Goal: Transaction & Acquisition: Book appointment/travel/reservation

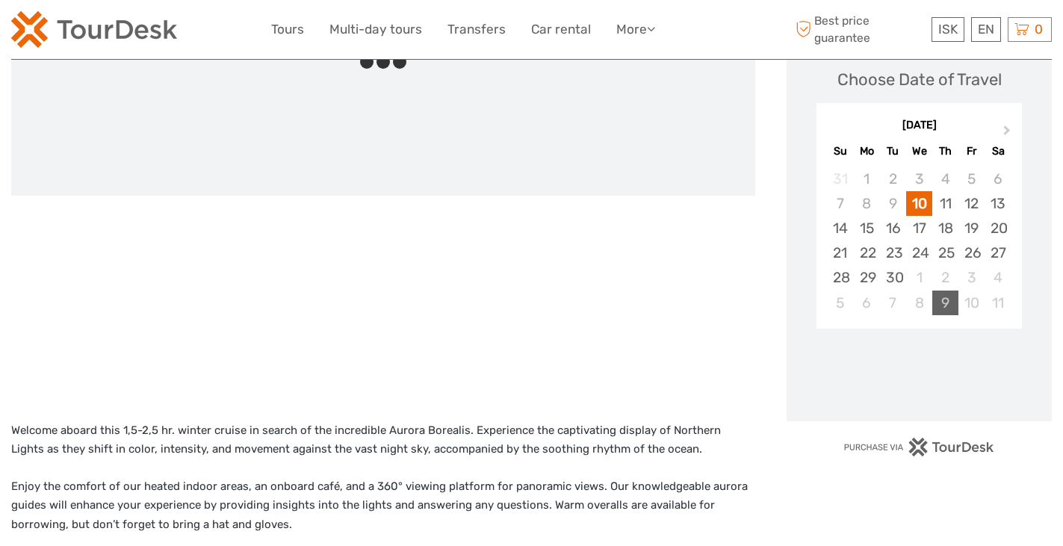
scroll to position [224, 0]
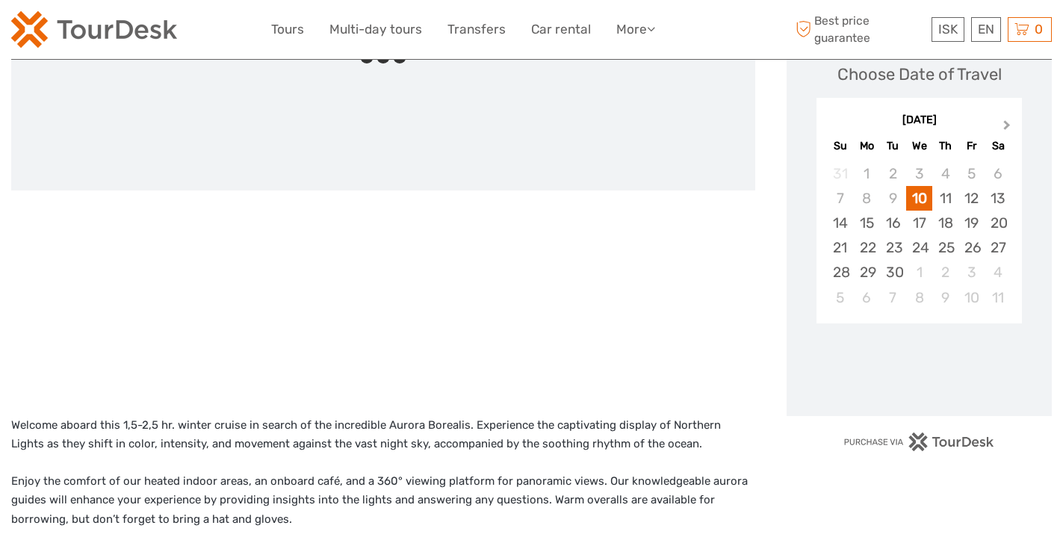
click at [1007, 123] on span "Next Month" at bounding box center [1007, 128] width 0 height 22
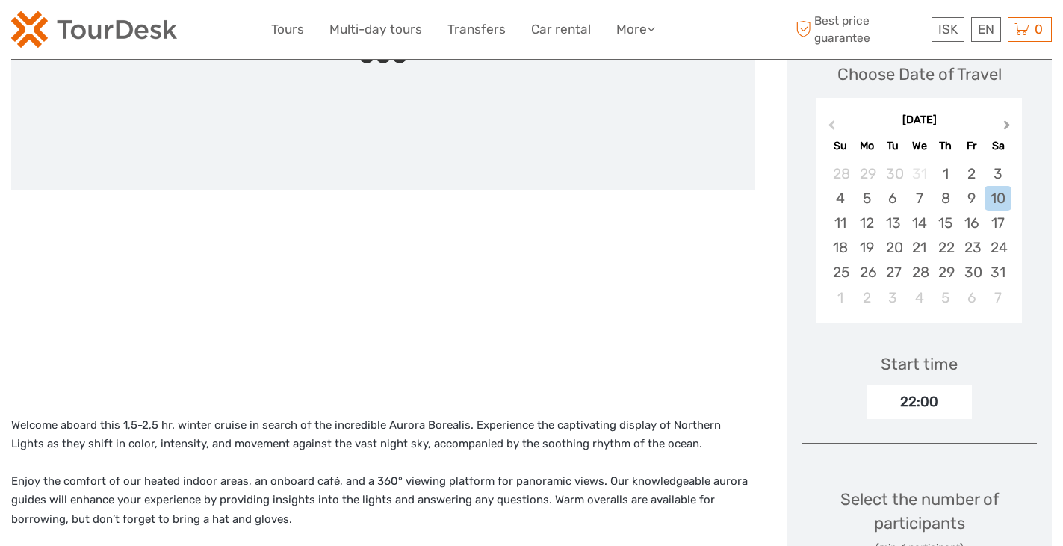
click at [1007, 123] on span "Next Month" at bounding box center [1007, 128] width 0 height 22
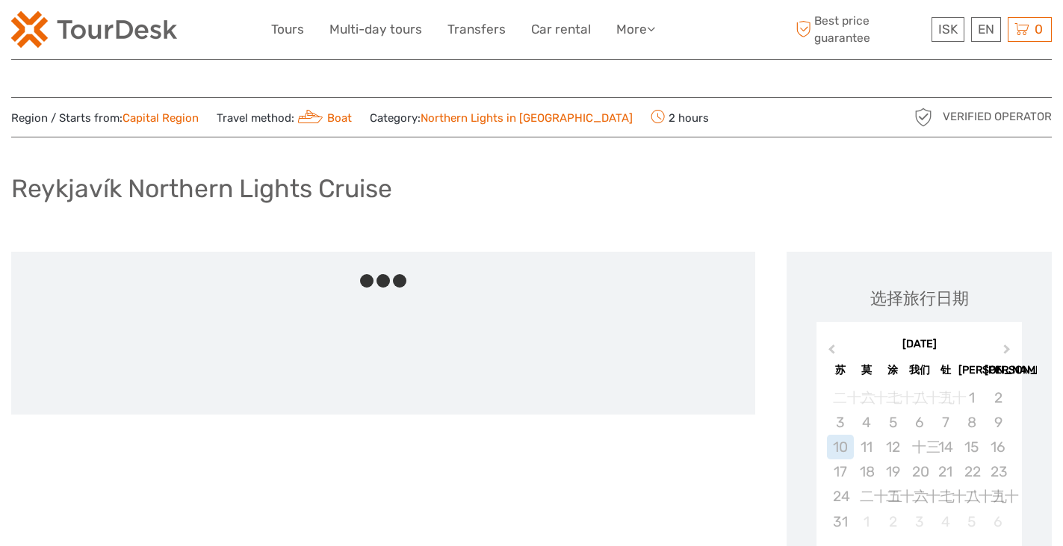
click at [633, 178] on div "Reykjavík Northern Lights Cruise" at bounding box center [531, 194] width 1041 height 55
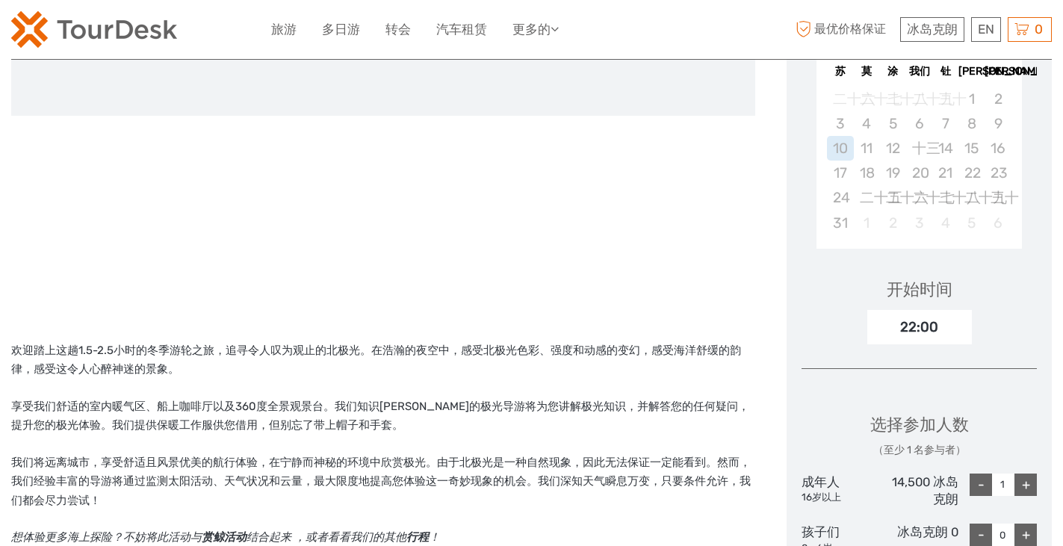
scroll to position [224, 0]
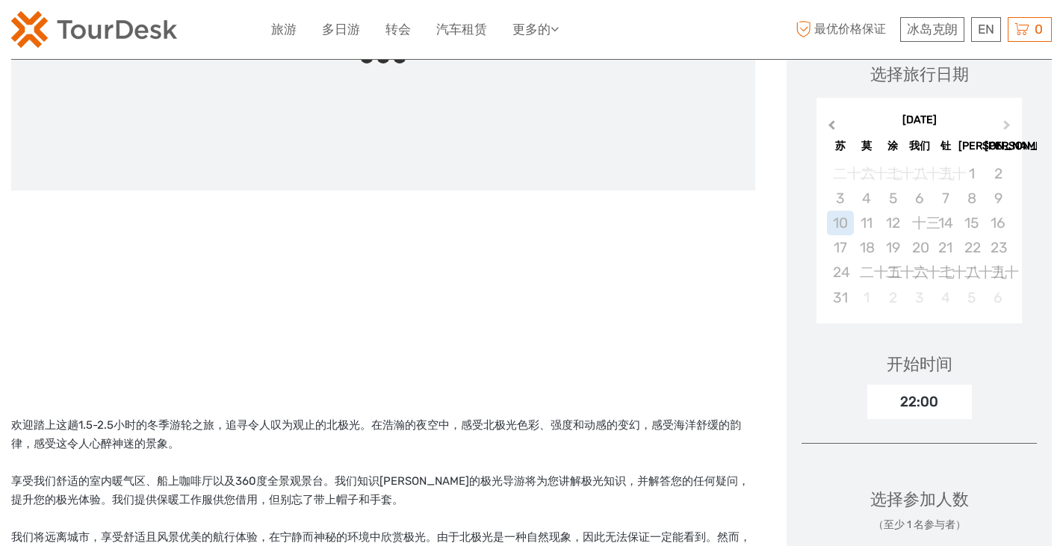
click at [831, 125] on span "上个月" at bounding box center [831, 128] width 0 height 22
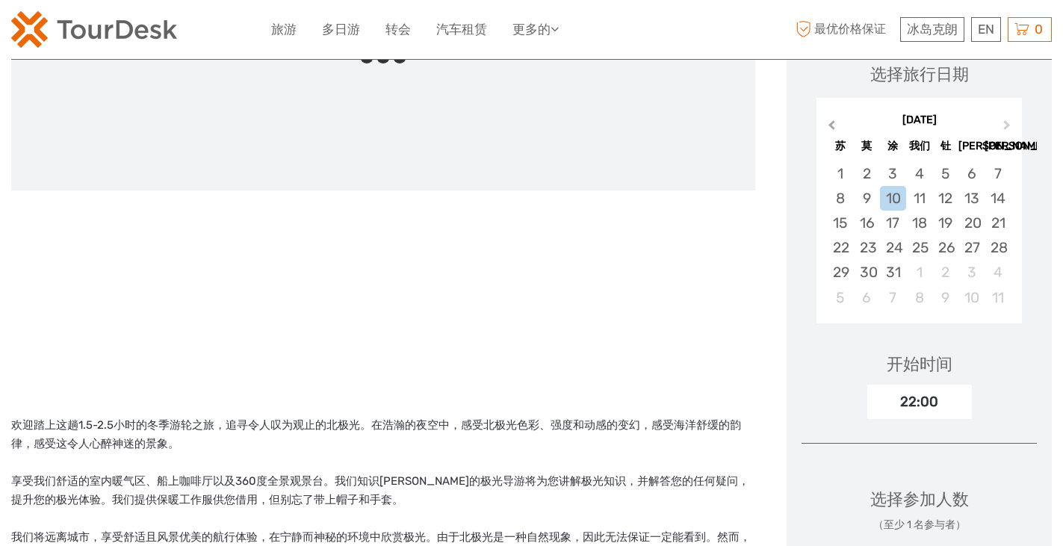
click at [831, 125] on span "上个月" at bounding box center [831, 128] width 0 height 22
click at [1008, 127] on button "下个月" at bounding box center [1009, 129] width 24 height 24
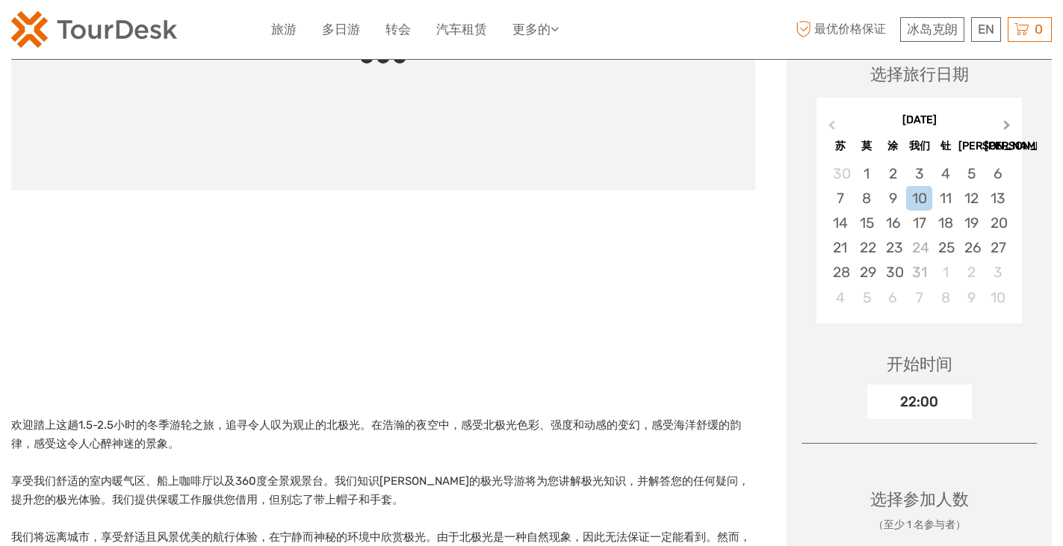
click at [1007, 125] on span "下个月" at bounding box center [1007, 128] width 0 height 22
click at [944, 226] on div "19" at bounding box center [945, 223] width 26 height 25
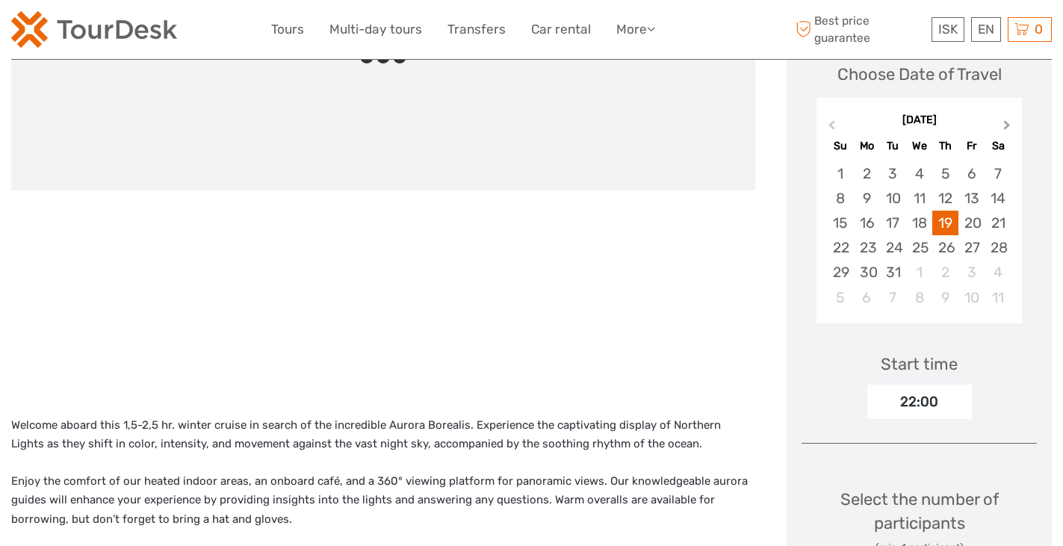
click at [1007, 127] on span "Next Month" at bounding box center [1007, 128] width 0 height 22
